Goal: Information Seeking & Learning: Learn about a topic

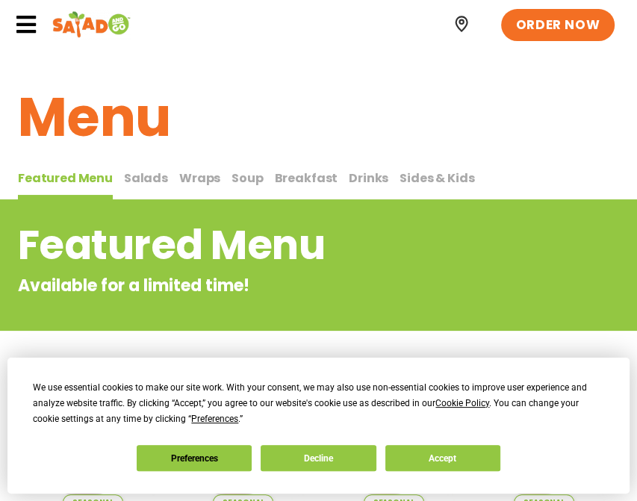
click at [28, 18] on icon at bounding box center [26, 24] width 22 height 22
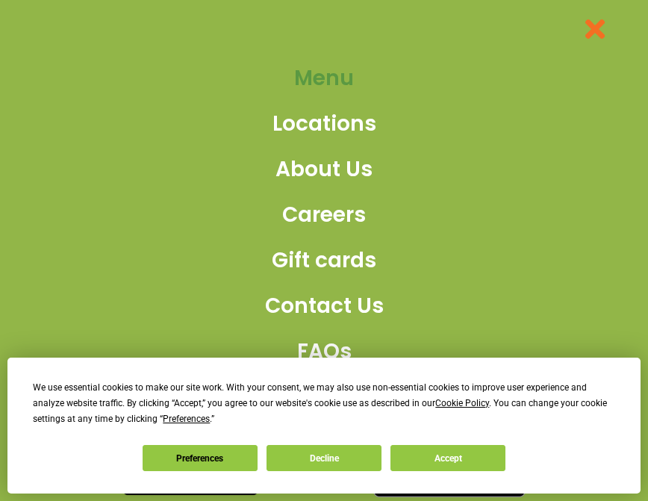
click at [305, 75] on span "Menu" at bounding box center [324, 78] width 60 height 31
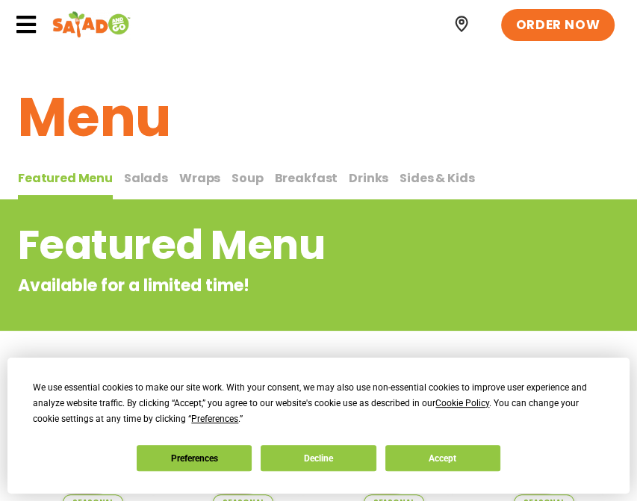
click at [152, 176] on span "Salads" at bounding box center [146, 178] width 44 height 17
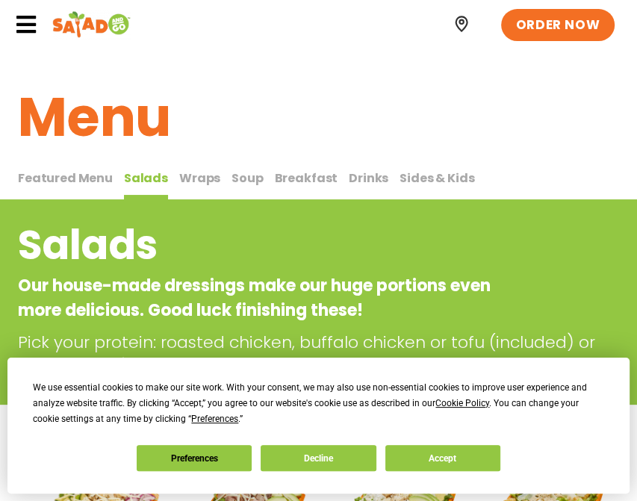
click at [190, 170] on span "Wraps" at bounding box center [199, 178] width 41 height 17
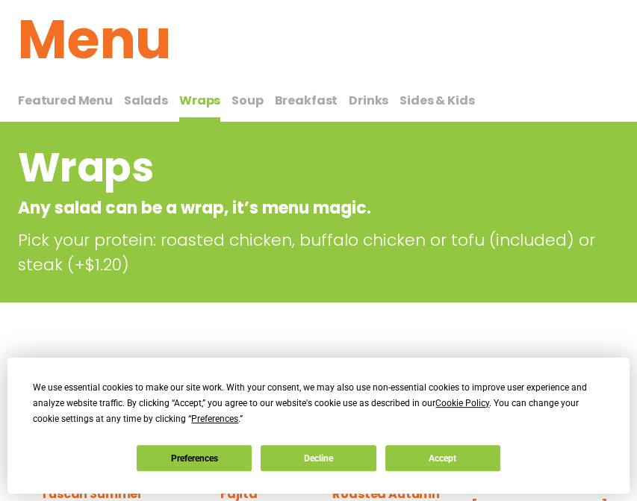
scroll to position [78, 0]
click at [248, 111] on button "Soup Soup" at bounding box center [246, 106] width 31 height 31
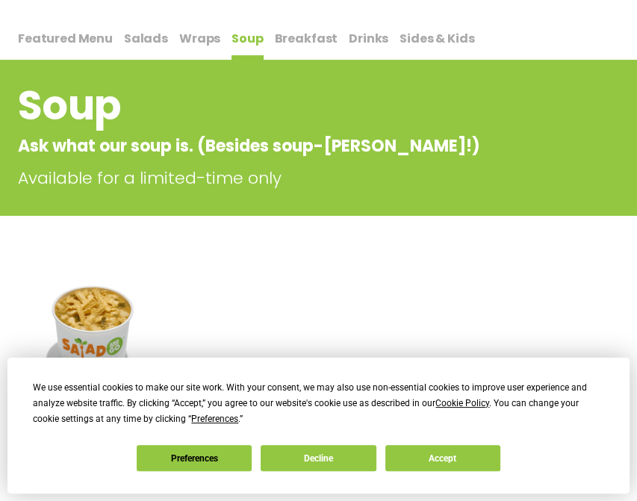
scroll to position [134, 0]
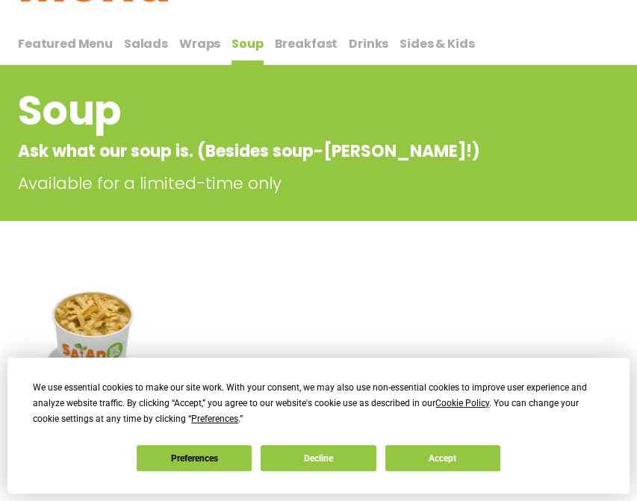
click at [299, 44] on span "Breakfast" at bounding box center [306, 43] width 63 height 17
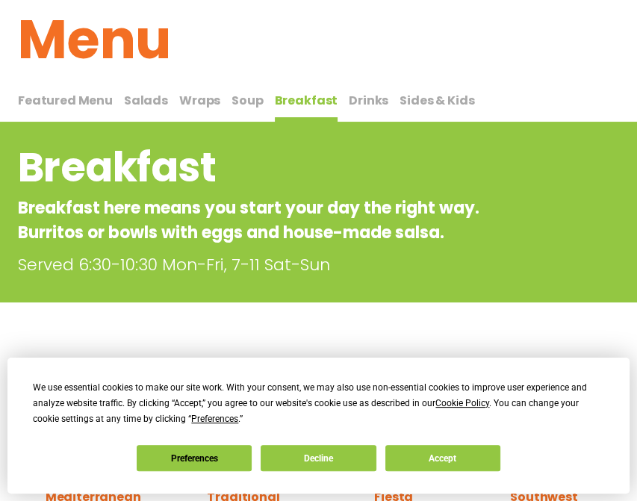
scroll to position [59, 0]
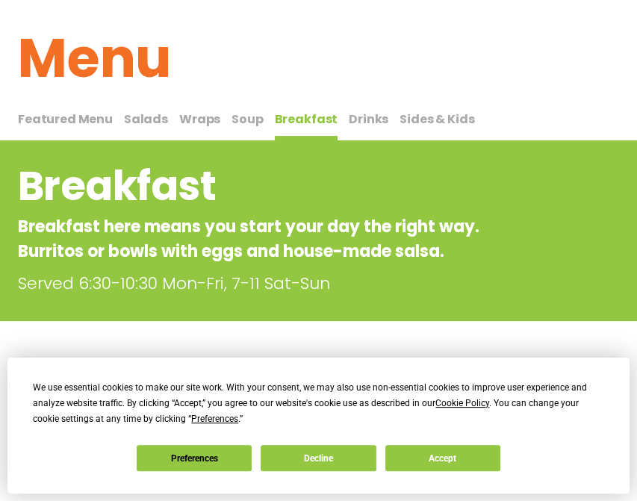
click at [355, 111] on span "Drinks" at bounding box center [369, 119] width 40 height 17
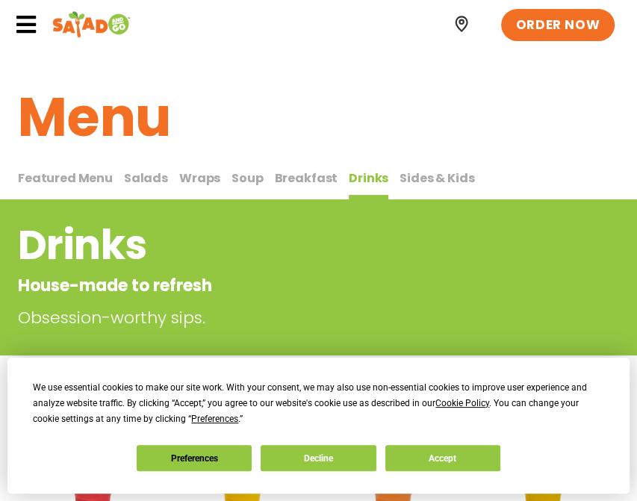
click at [413, 184] on span "Sides & Kids" at bounding box center [436, 178] width 75 height 17
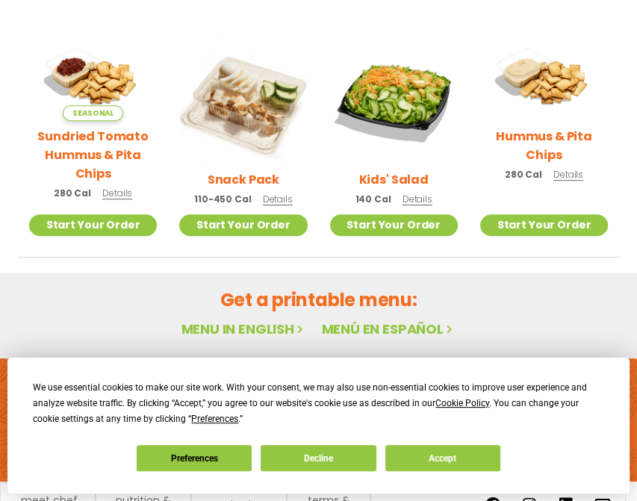
scroll to position [370, 0]
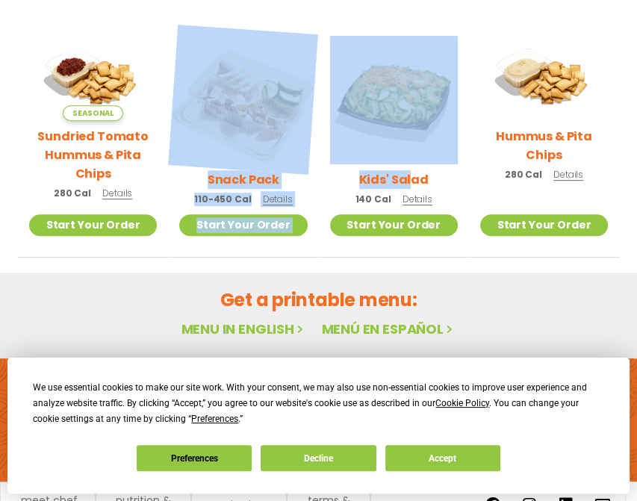
drag, startPoint x: 413, startPoint y: 184, endPoint x: 194, endPoint y: 80, distance: 242.2
click at [194, 80] on ul "Seasonal Sundried Tomato Hummus & Pita Chips 280 Cal Details Start Your Order S…" at bounding box center [318, 147] width 601 height 222
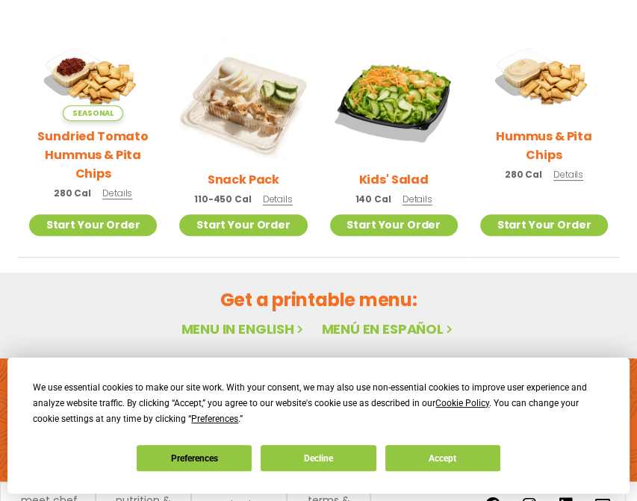
click at [119, 308] on h2 "Get a printable menu:" at bounding box center [318, 300] width 601 height 26
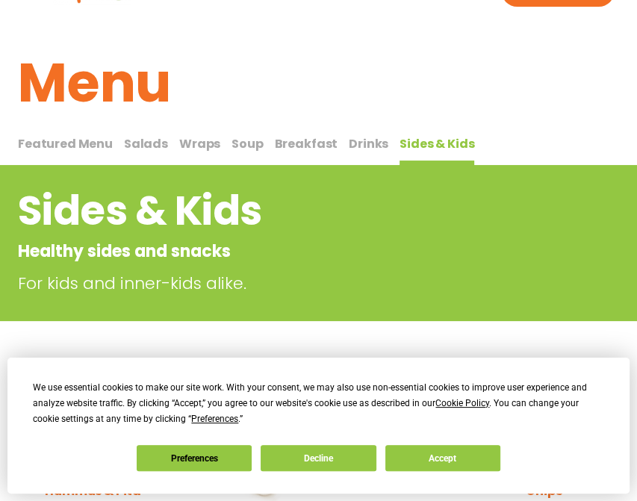
scroll to position [0, 0]
